Goal: Task Accomplishment & Management: Use online tool/utility

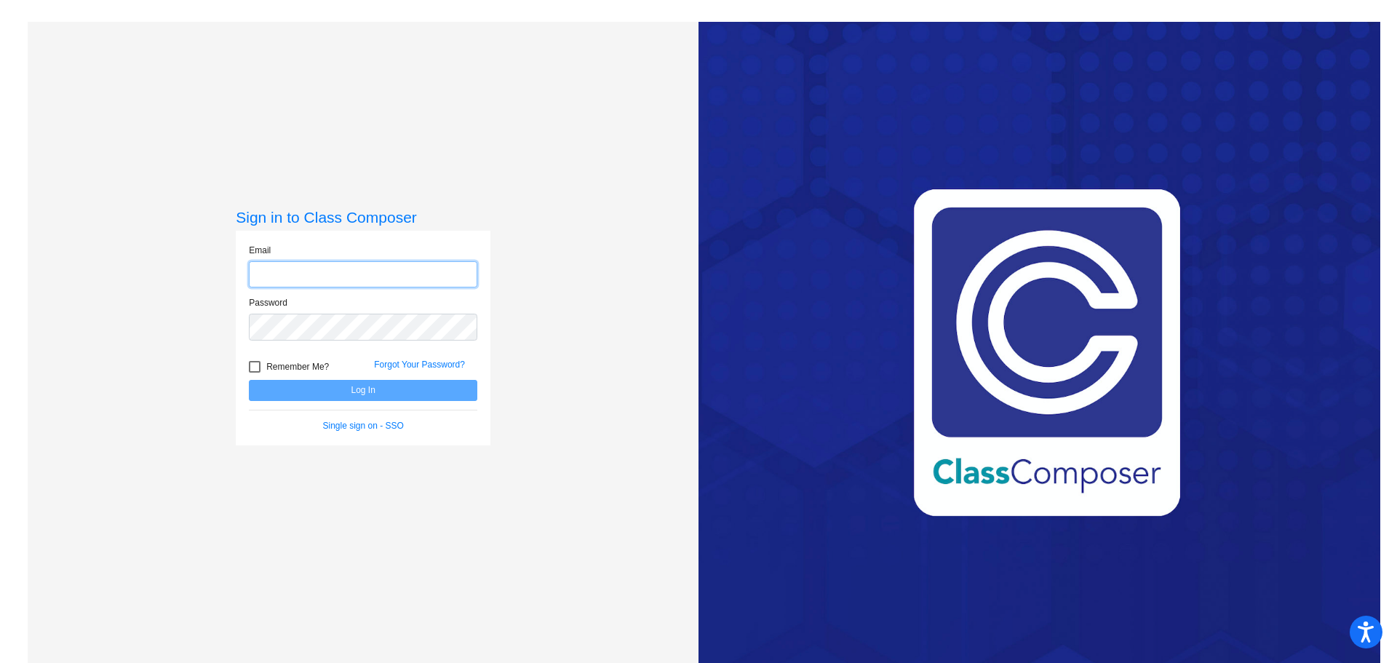
type input "[EMAIL_ADDRESS][DOMAIN_NAME]"
click at [345, 392] on button "Log In" at bounding box center [363, 390] width 229 height 21
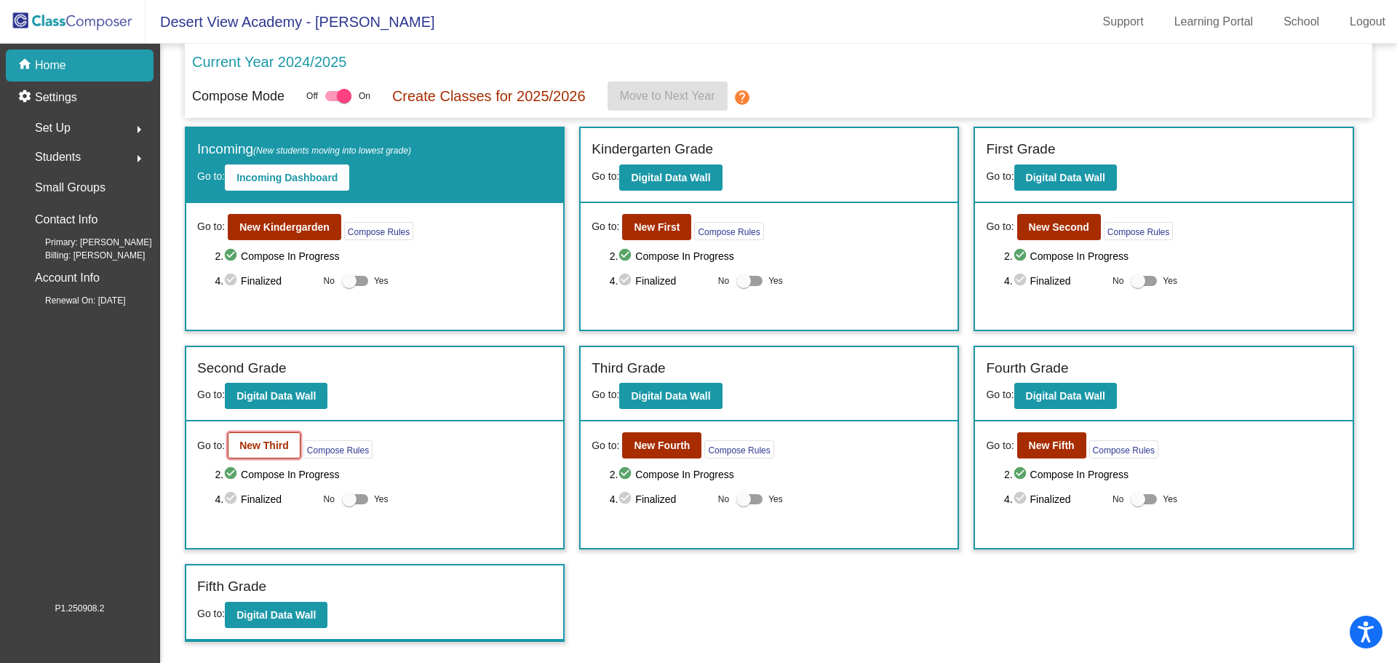
click at [269, 451] on b "New Third" at bounding box center [263, 446] width 49 height 12
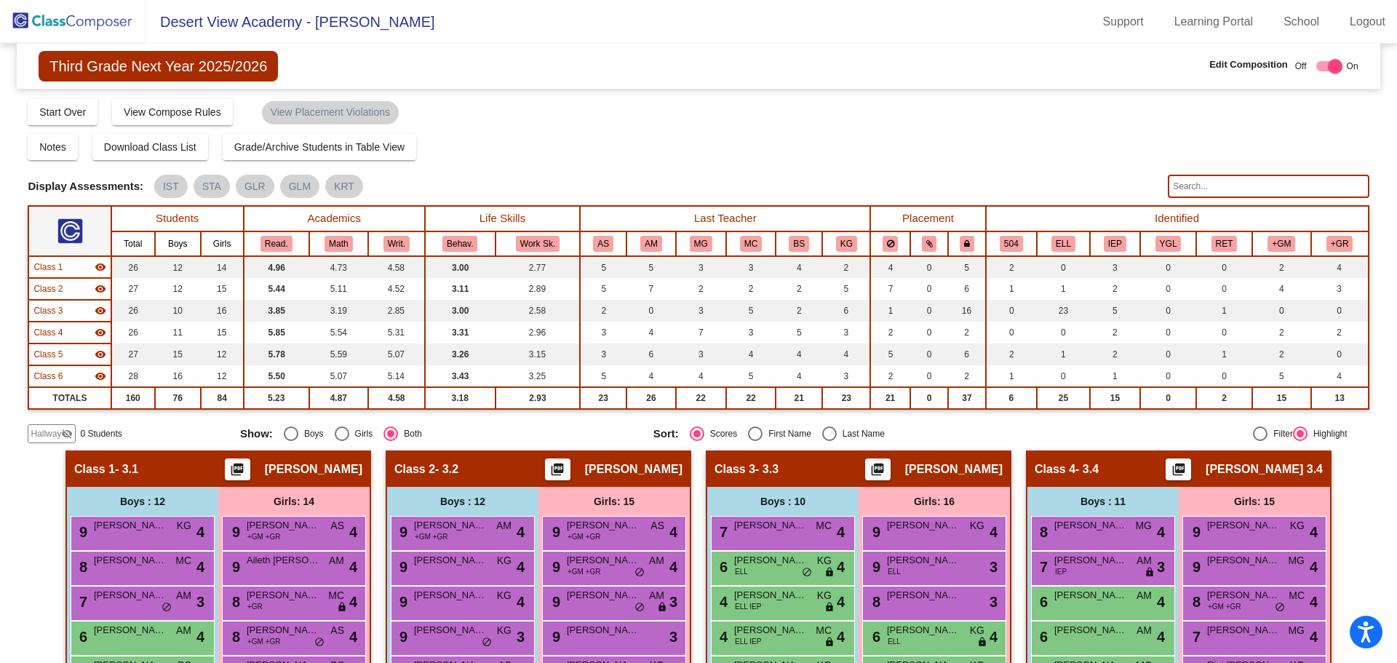
checkbox input "false"
